Goal: Complete application form

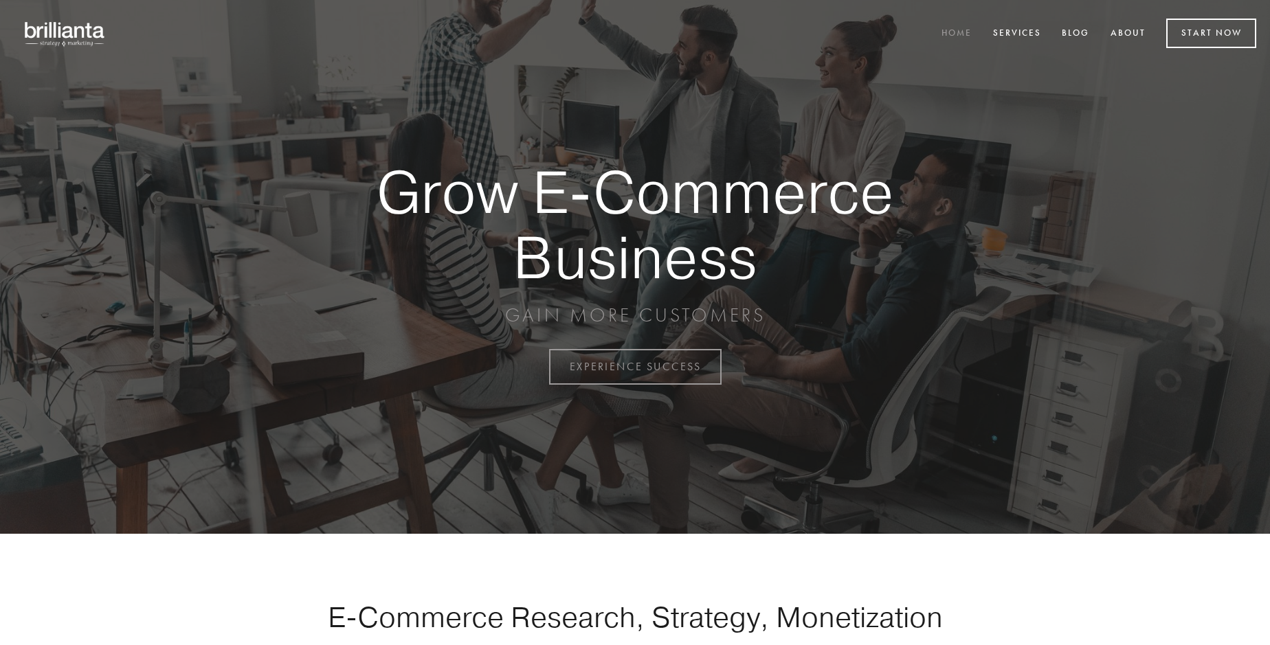
scroll to position [3603, 0]
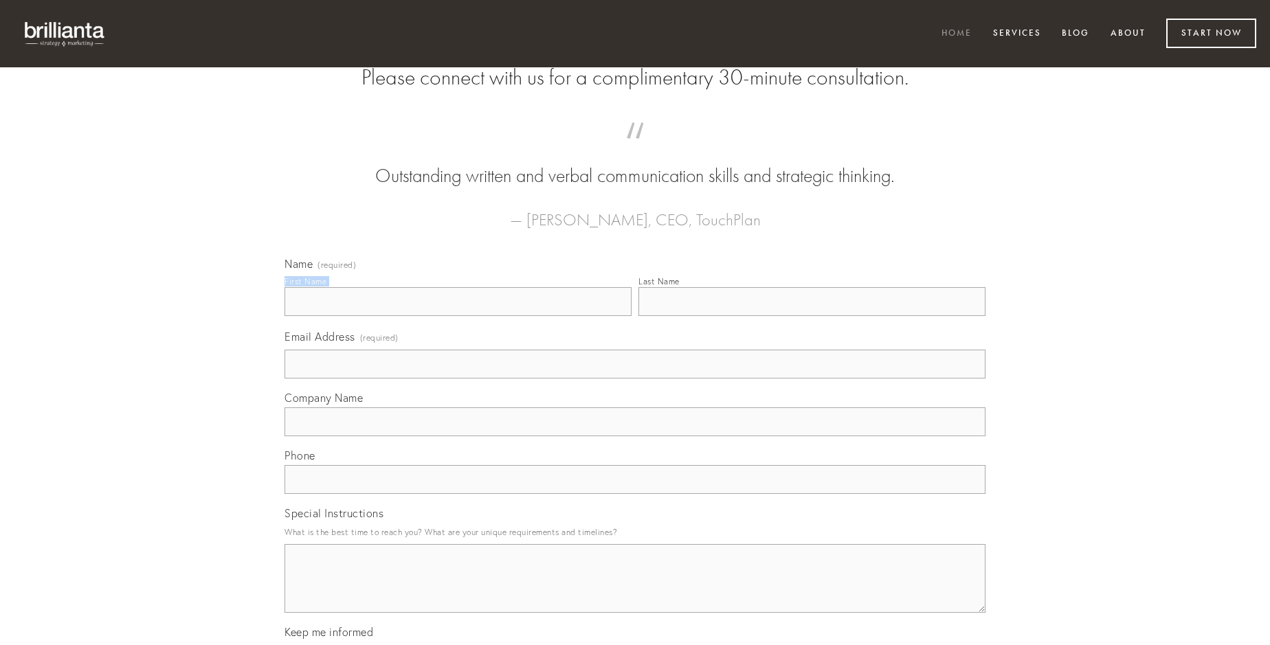
type input "[PERSON_NAME]"
click at [812, 316] on input "Last Name" at bounding box center [812, 301] width 347 height 29
type input "[PERSON_NAME]"
click at [635, 379] on input "Email Address (required)" at bounding box center [635, 364] width 701 height 29
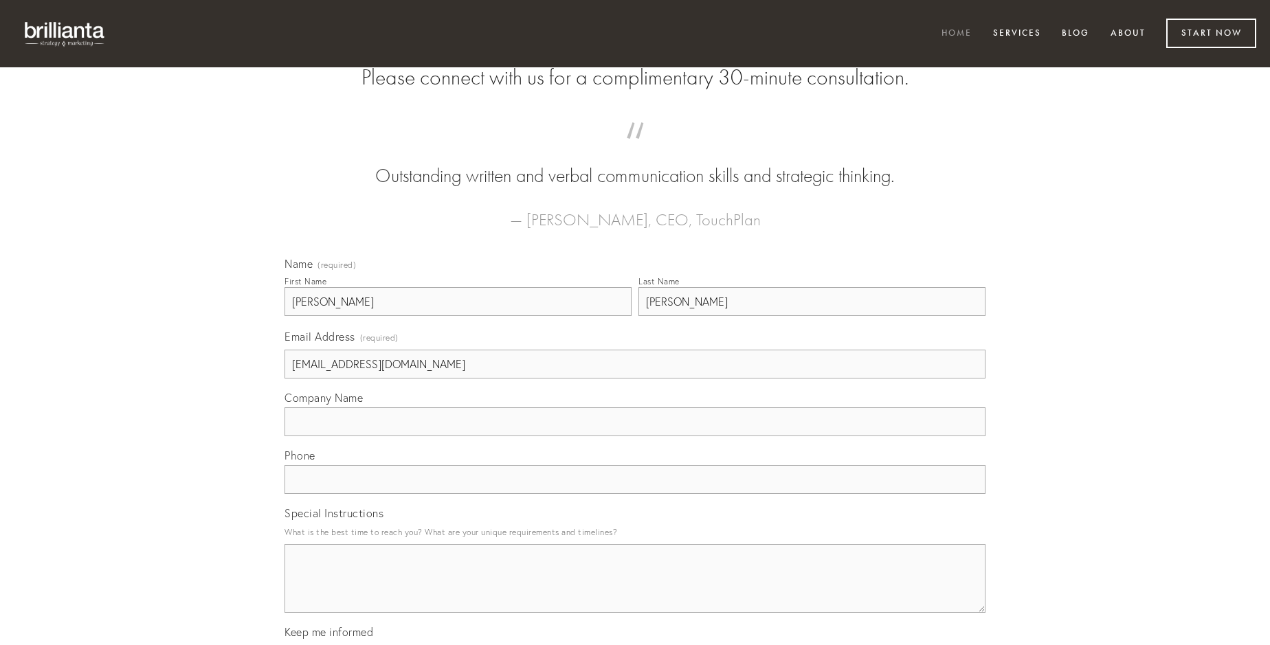
type input "[EMAIL_ADDRESS][DOMAIN_NAME]"
click at [635, 437] on input "Company Name" at bounding box center [635, 422] width 701 height 29
type input "viduo"
click at [635, 494] on input "text" at bounding box center [635, 479] width 701 height 29
click at [635, 591] on textarea "Special Instructions" at bounding box center [635, 578] width 701 height 69
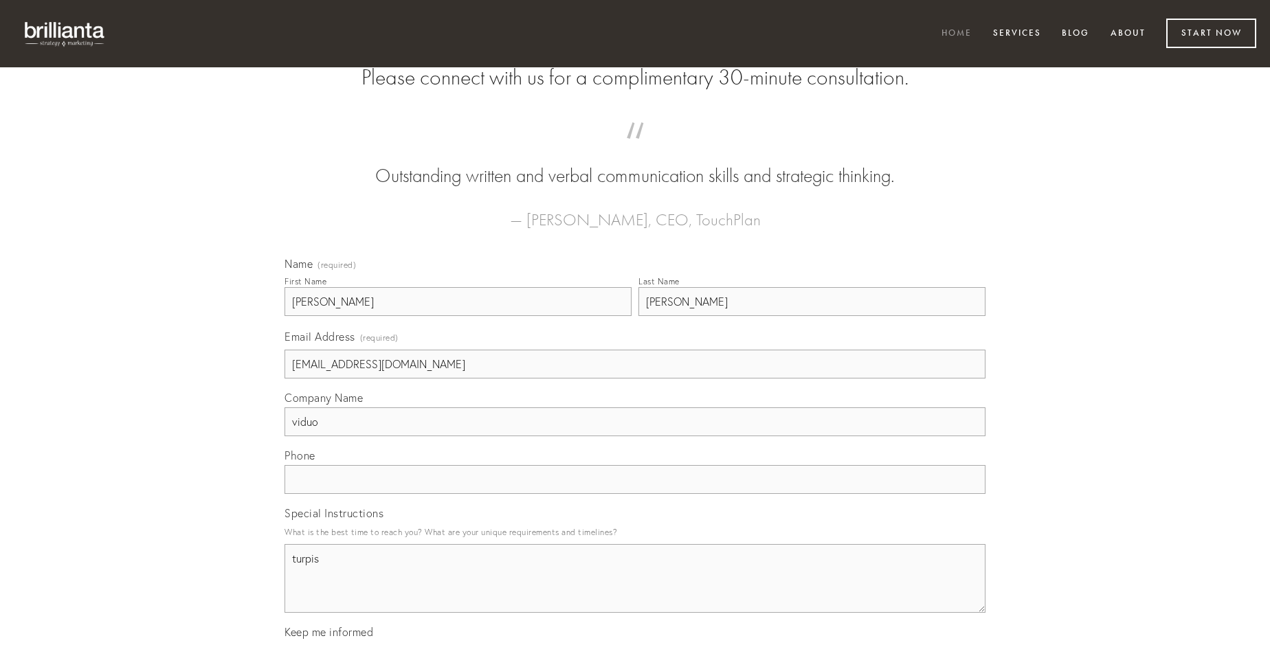
type textarea "turpis"
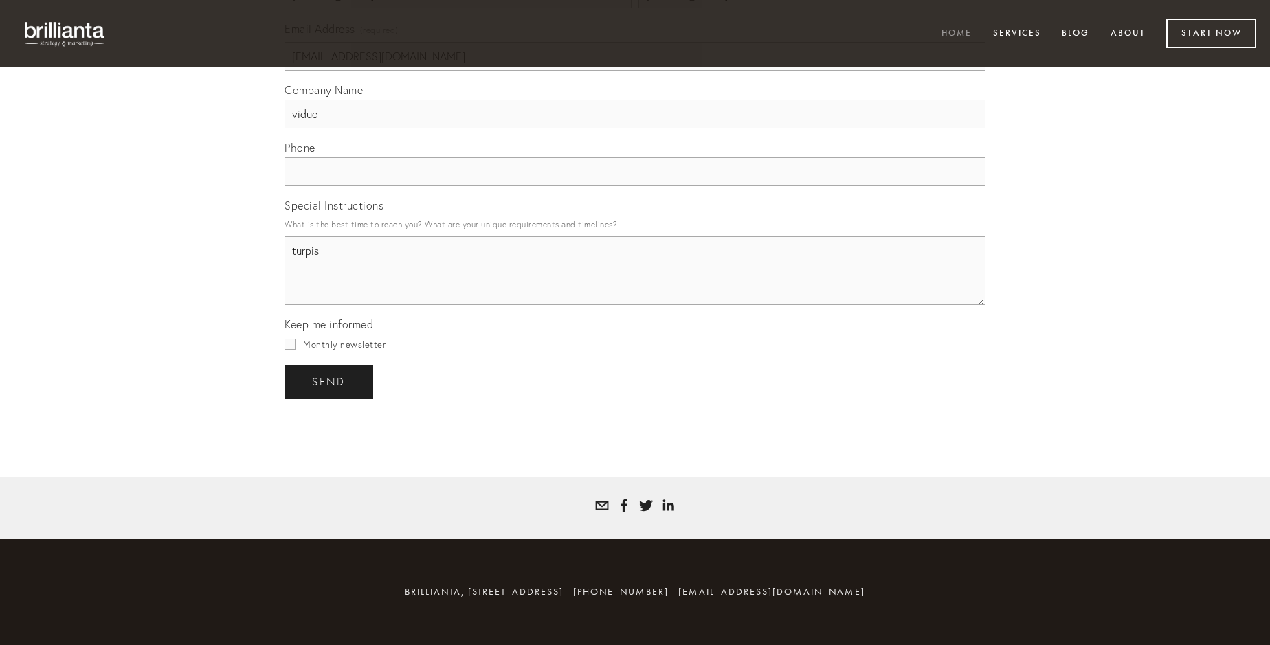
click at [330, 382] on span "send" at bounding box center [329, 382] width 34 height 12
